Goal: Task Accomplishment & Management: Manage account settings

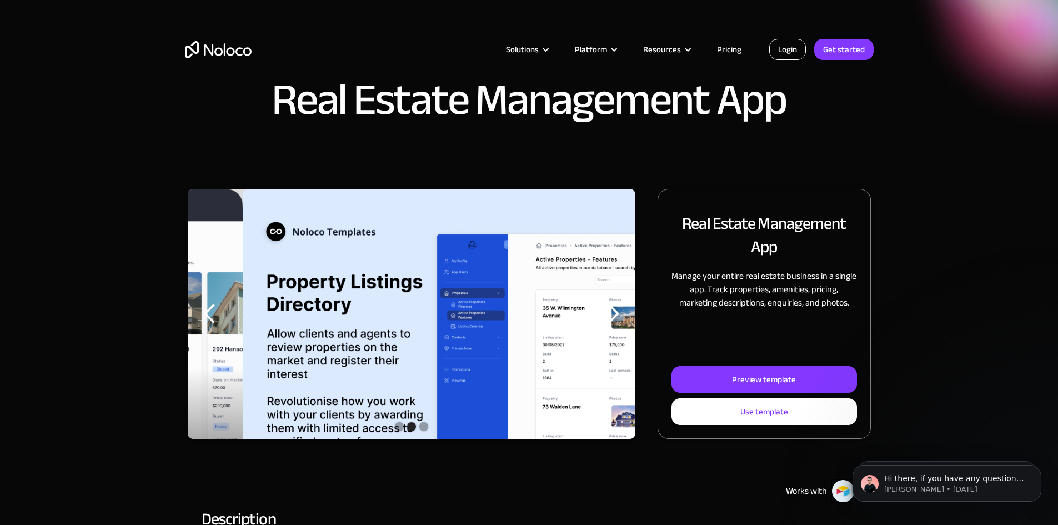
click at [789, 46] on link "Login" at bounding box center [787, 49] width 37 height 21
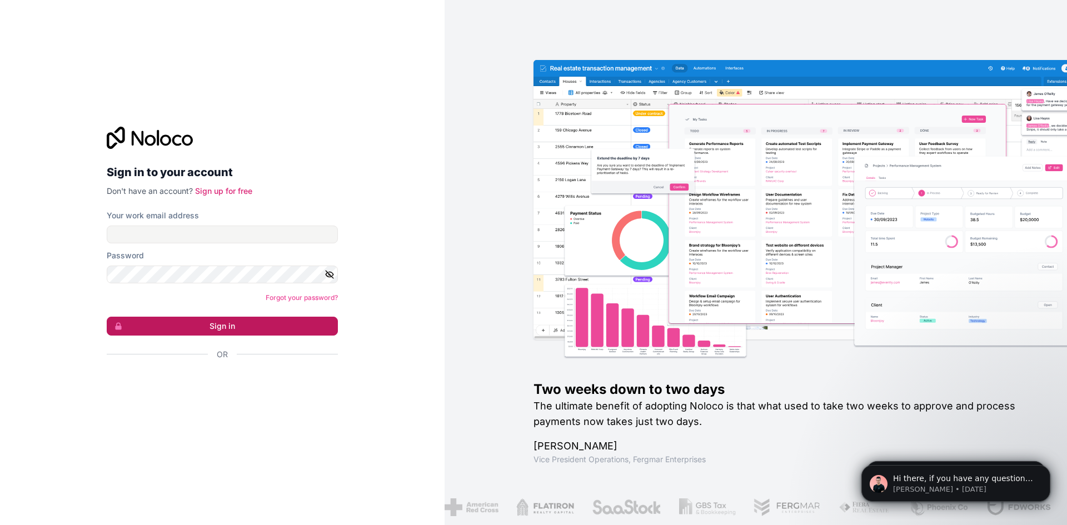
click at [298, 325] on button "Sign in" at bounding box center [222, 326] width 231 height 19
click at [526, 199] on div "Two weeks down to two days The ultimate benefit of adopting Noloco is that what…" at bounding box center [755, 262] width 622 height 525
